Goal: Information Seeking & Learning: Learn about a topic

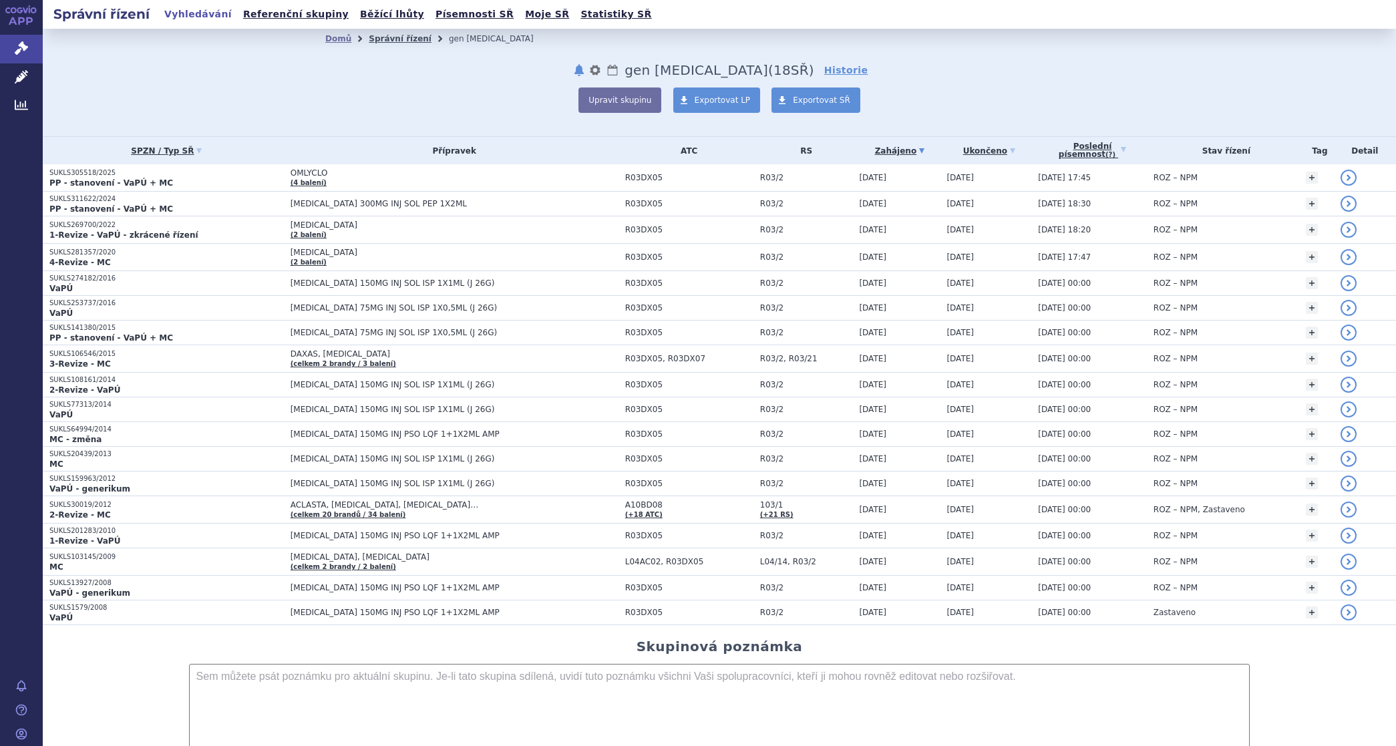
click at [385, 39] on link "Správní řízení" at bounding box center [400, 38] width 63 height 9
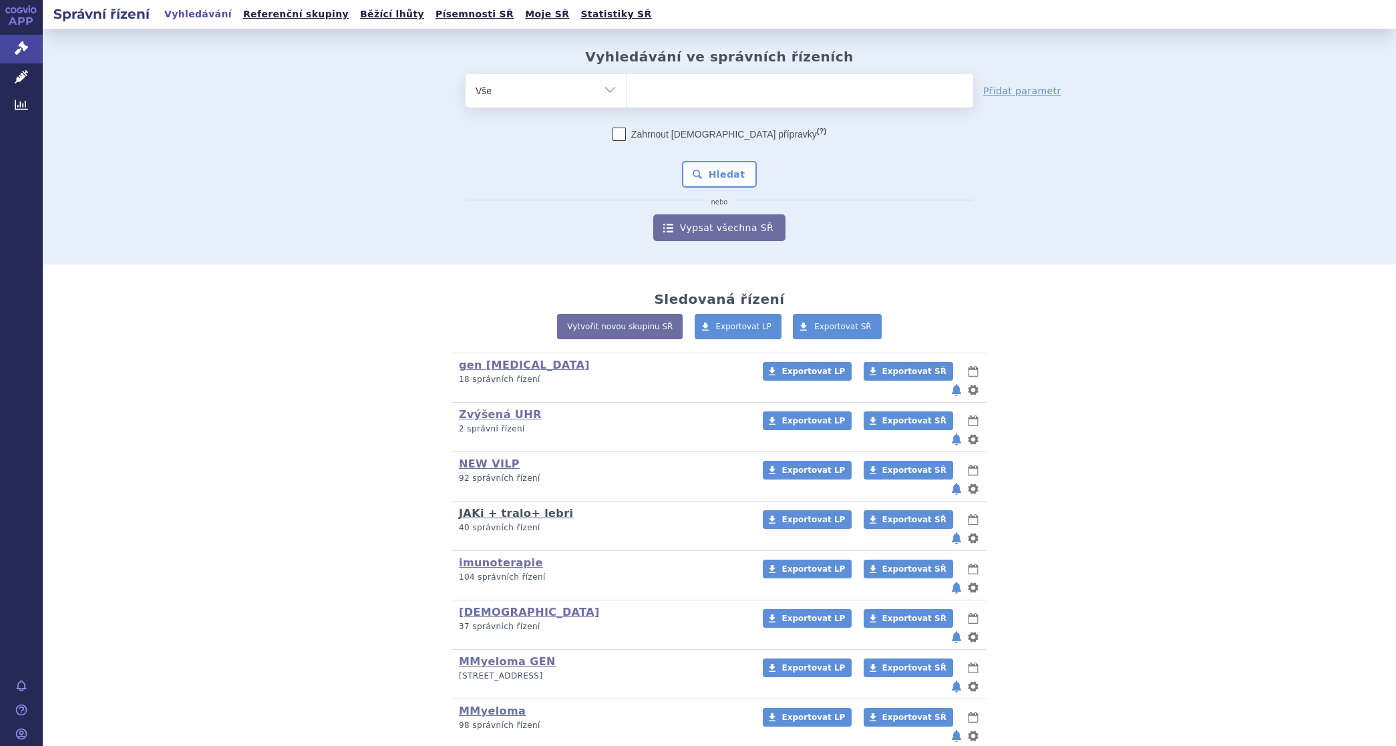
click at [486, 507] on link "JAKi + tralo+ lebri" at bounding box center [516, 513] width 114 height 13
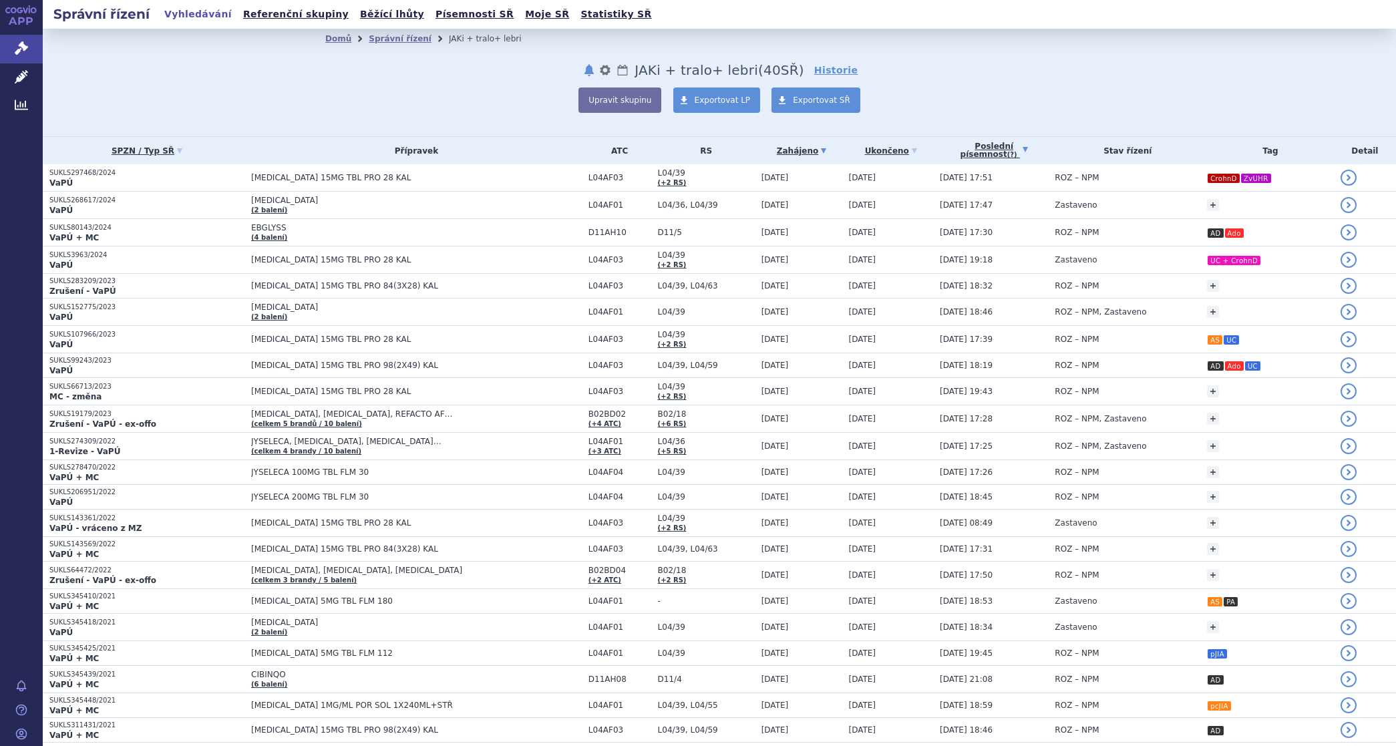
click at [950, 148] on link "Poslední písemnost (?)" at bounding box center [994, 150] width 108 height 27
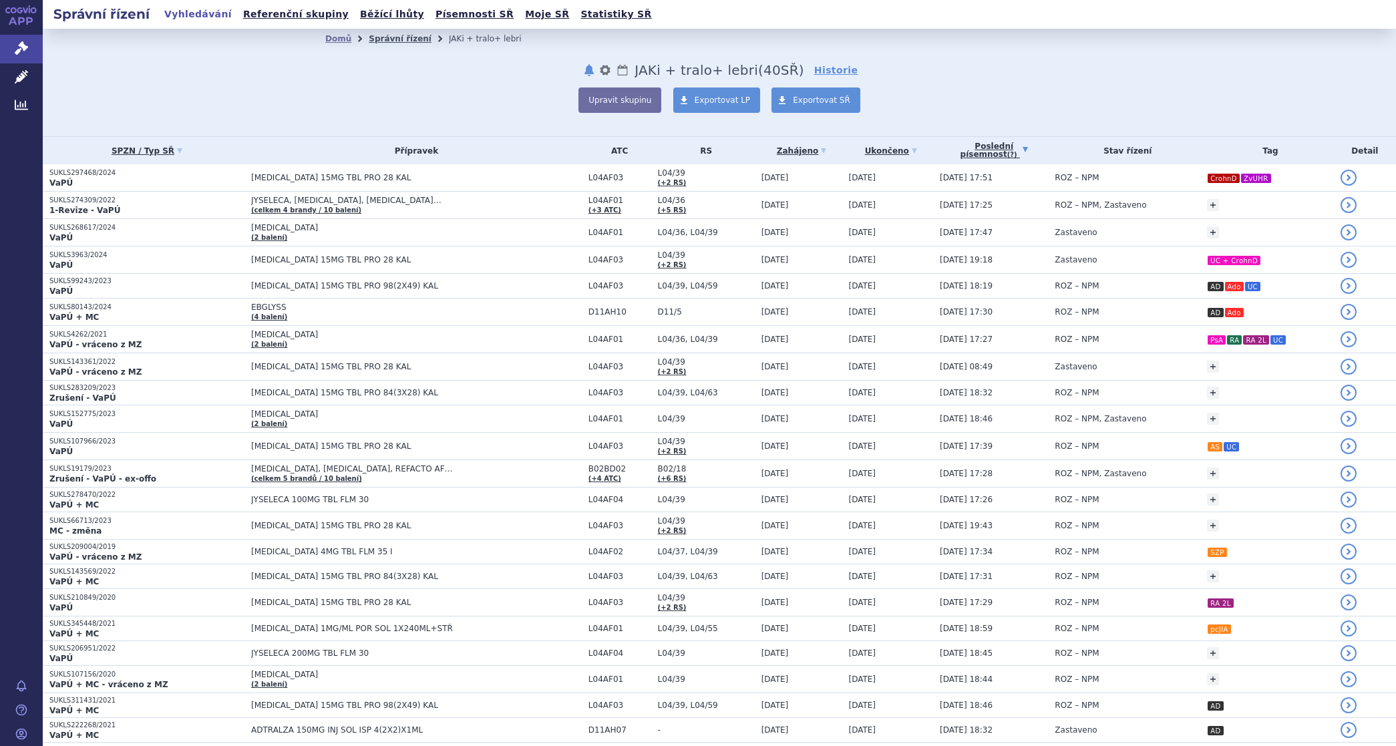
click at [389, 37] on link "Správní řízení" at bounding box center [400, 38] width 63 height 9
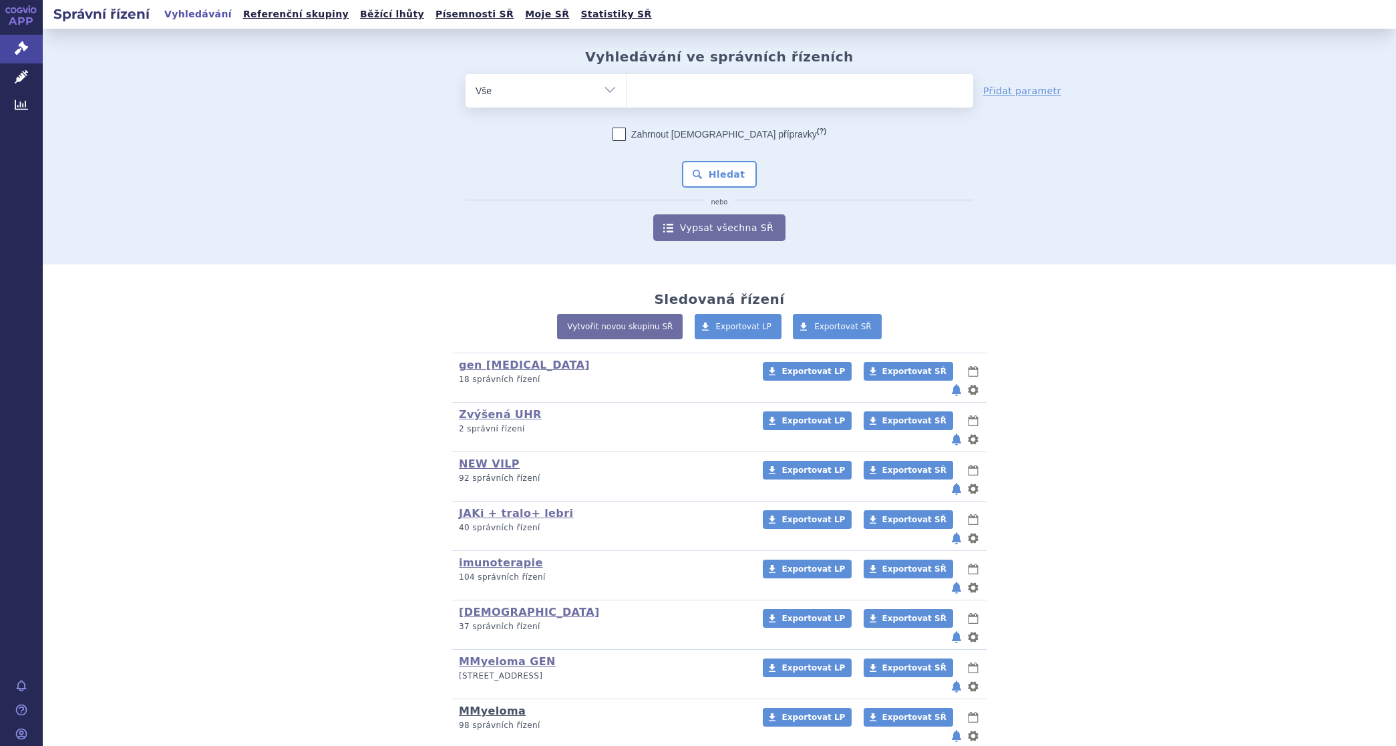
click at [466, 704] on link "MMyeloma" at bounding box center [492, 710] width 67 height 13
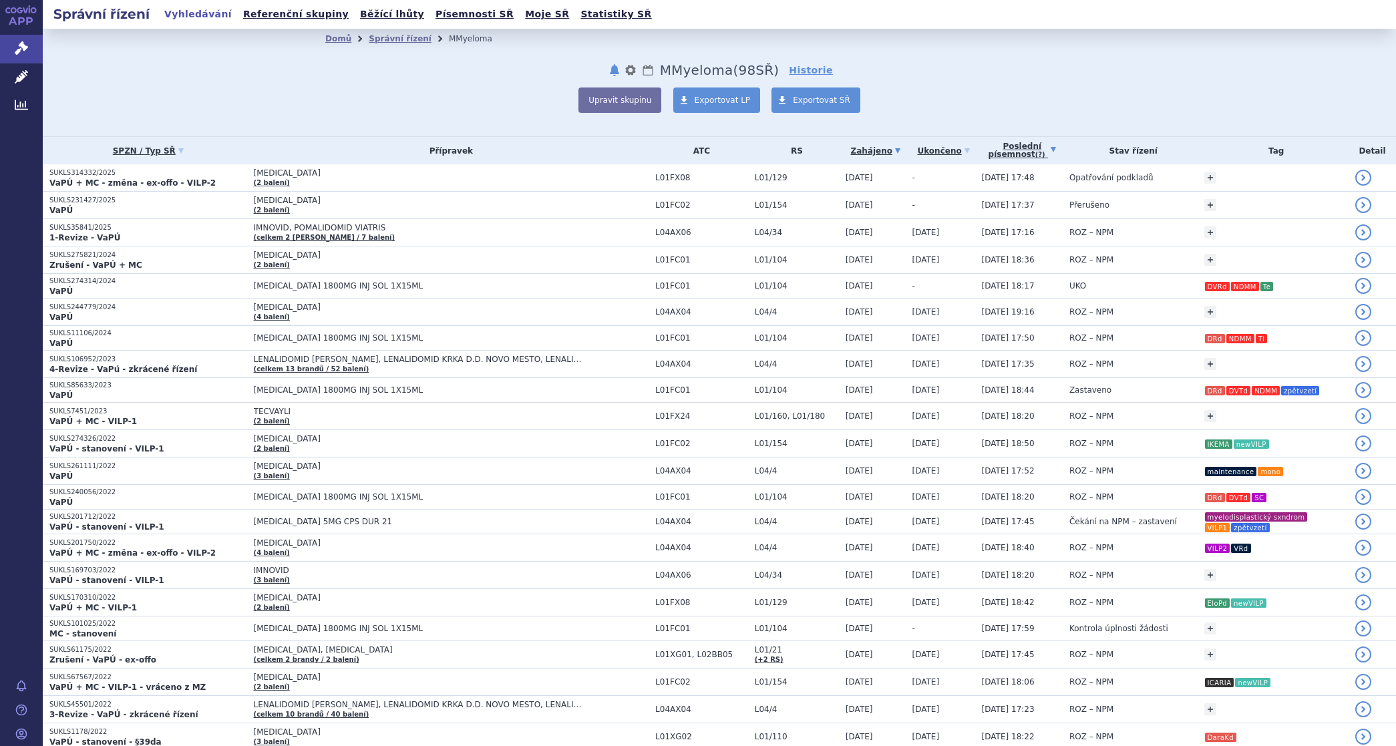
click at [1003, 149] on link "Poslední písemnost (?)" at bounding box center [1022, 150] width 81 height 27
